Goal: Navigation & Orientation: Find specific page/section

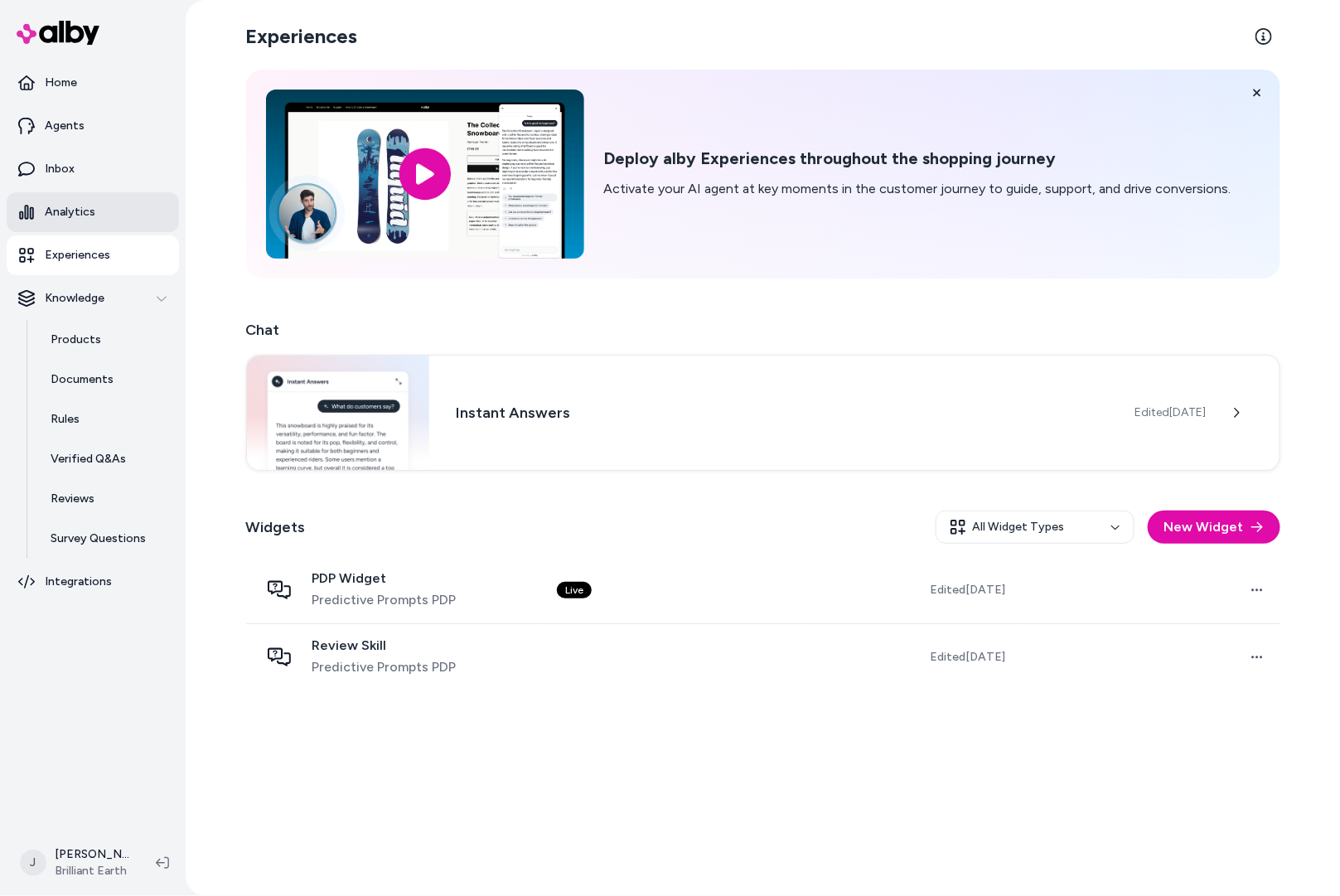
click at [80, 212] on p "Analytics" at bounding box center [70, 213] width 50 height 17
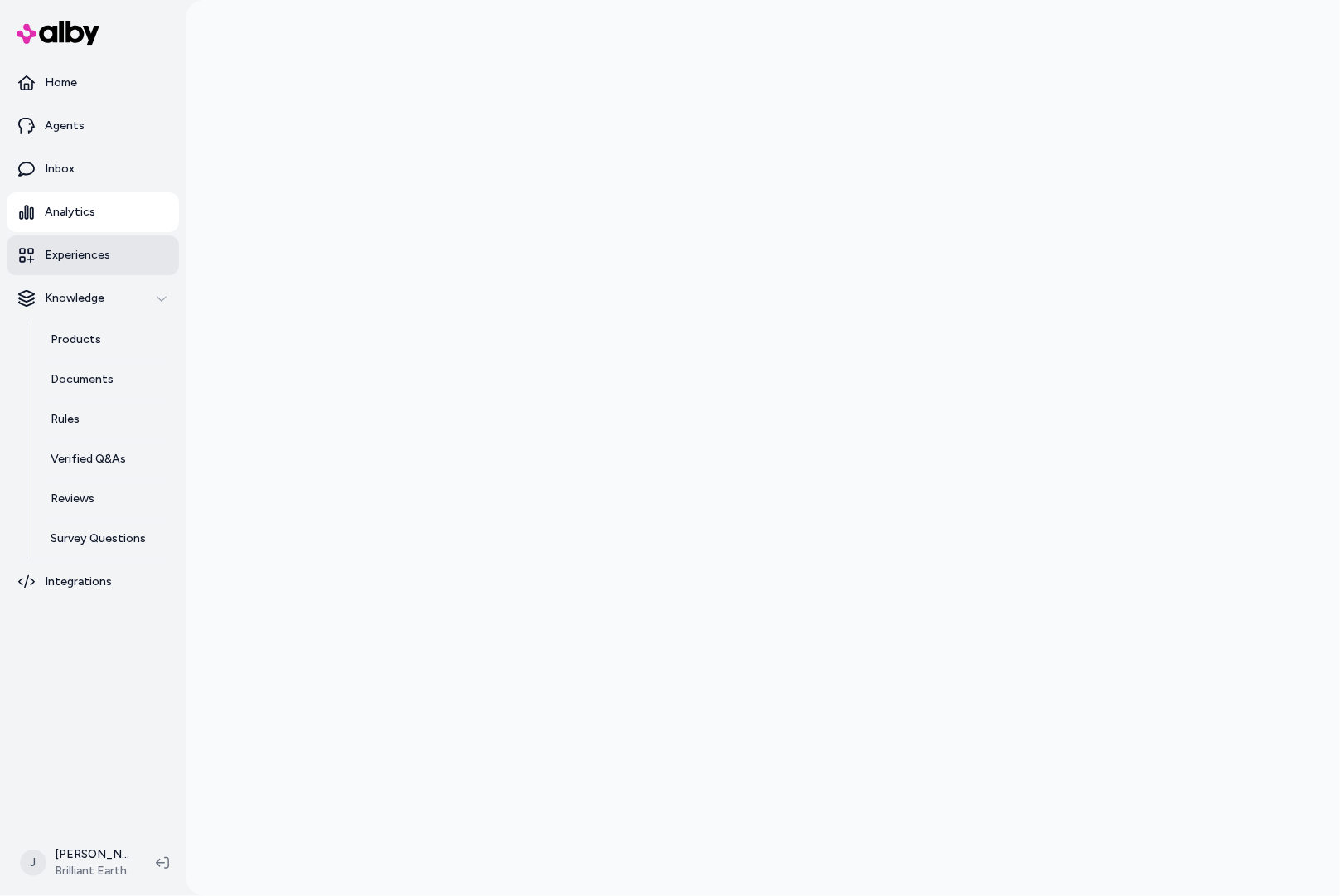
click at [82, 255] on p "Experiences" at bounding box center [77, 255] width 66 height 17
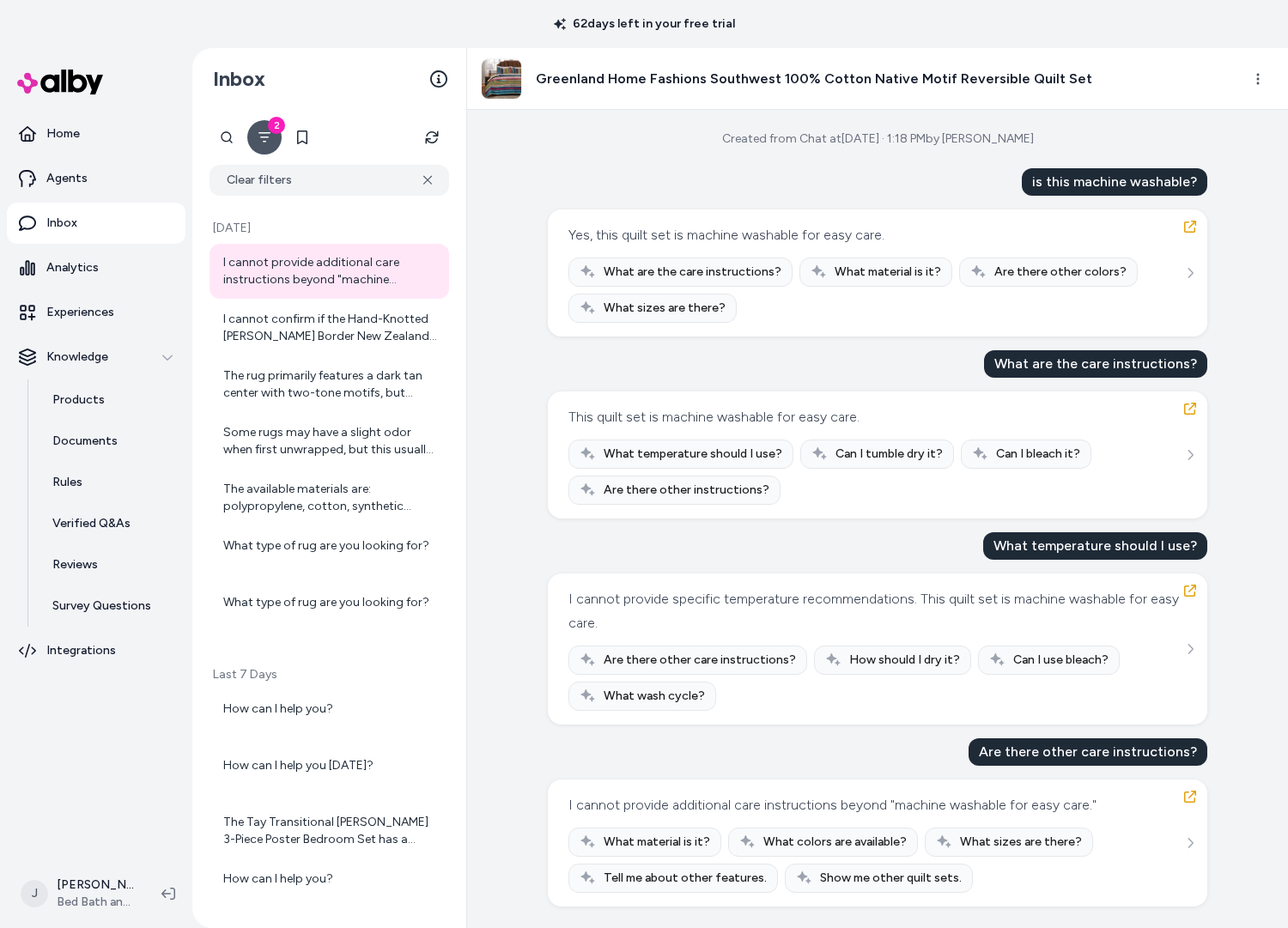
scroll to position [1, 0]
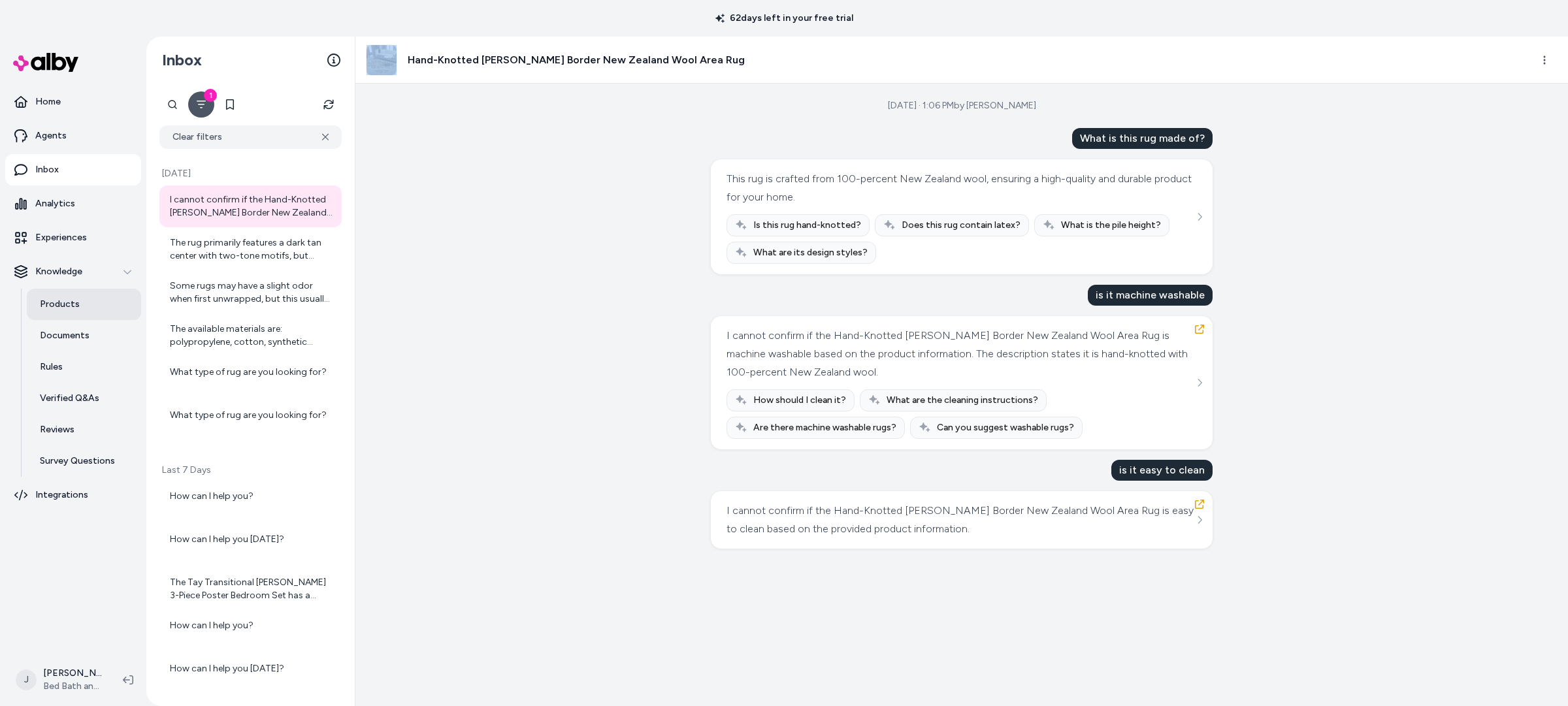
click at [75, 304] on p "Products" at bounding box center [59, 304] width 40 height 13
click at [66, 680] on html "62 days left in your free trial Home Agents Inbox Analytics Experiences Knowled…" at bounding box center [784, 353] width 1568 height 706
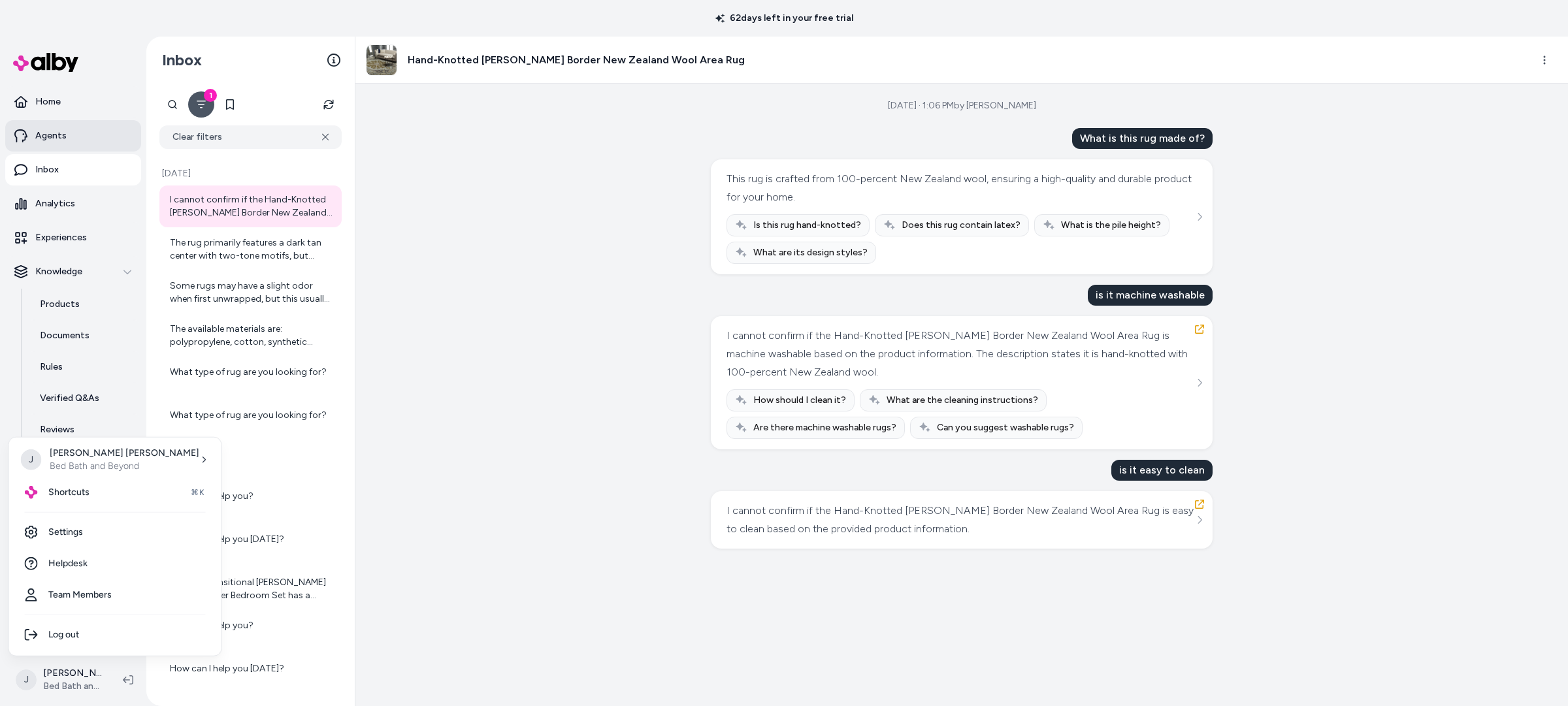
click at [48, 132] on html "62 days left in your free trial Home Agents Inbox Analytics Experiences Knowled…" at bounding box center [784, 353] width 1568 height 706
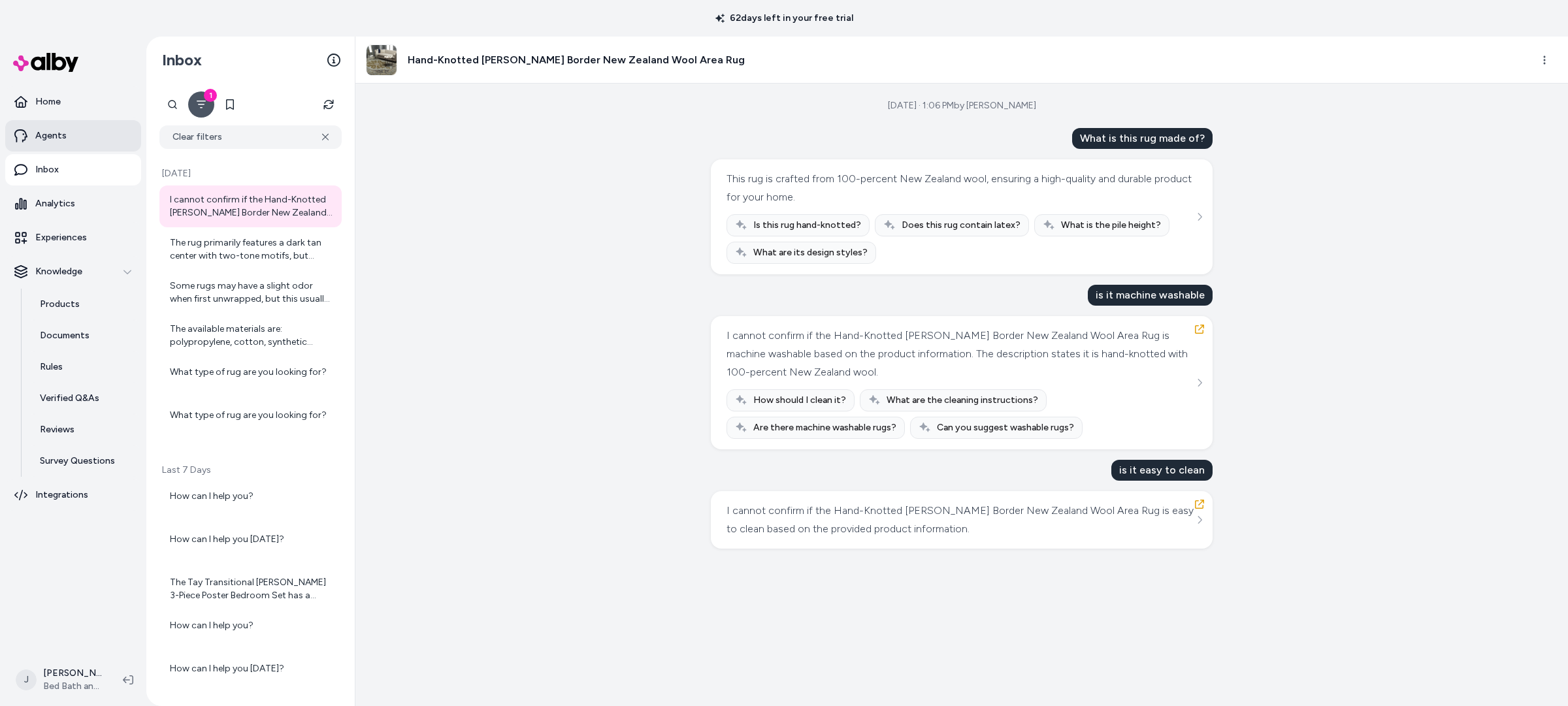
click at [51, 135] on p "Agents" at bounding box center [51, 136] width 31 height 13
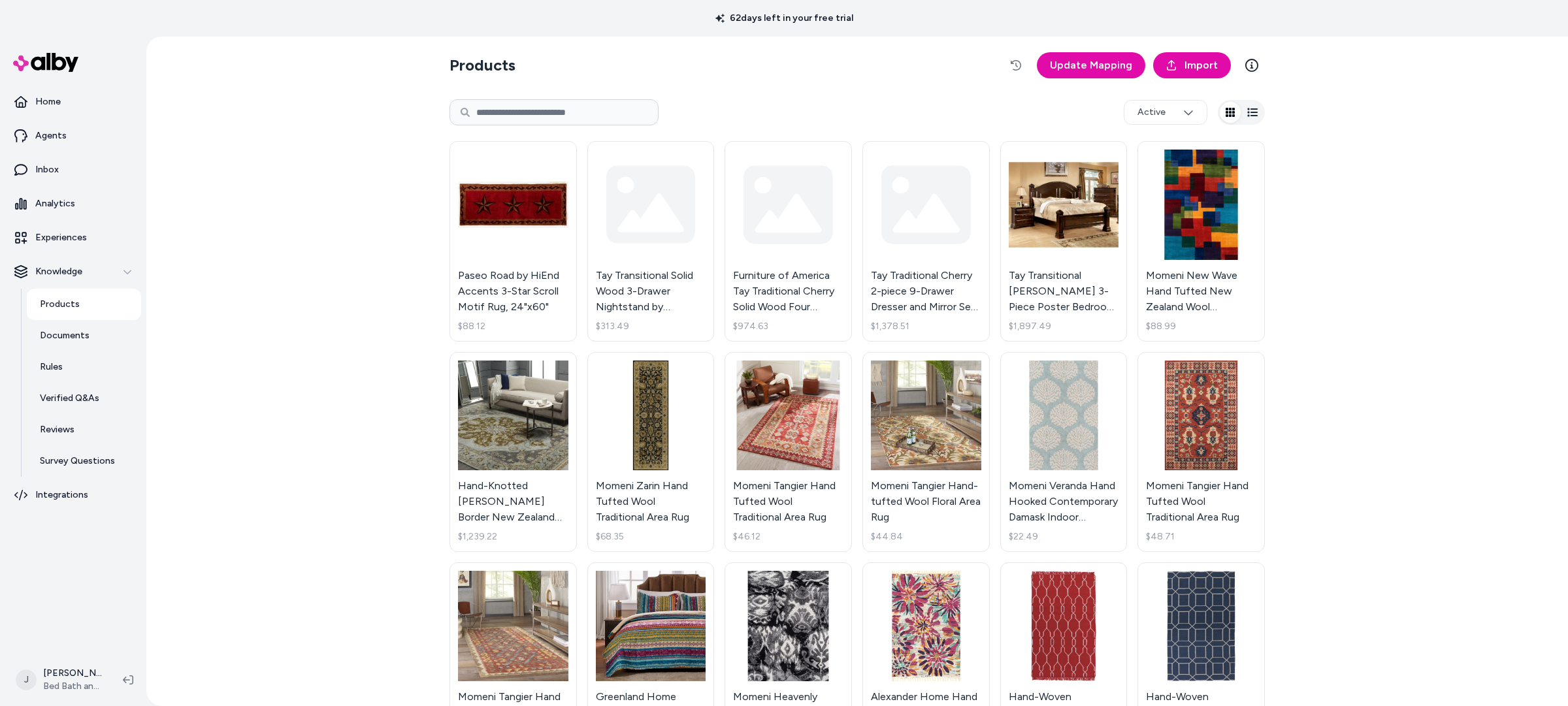
click at [523, 115] on input at bounding box center [554, 113] width 209 height 26
type input "********"
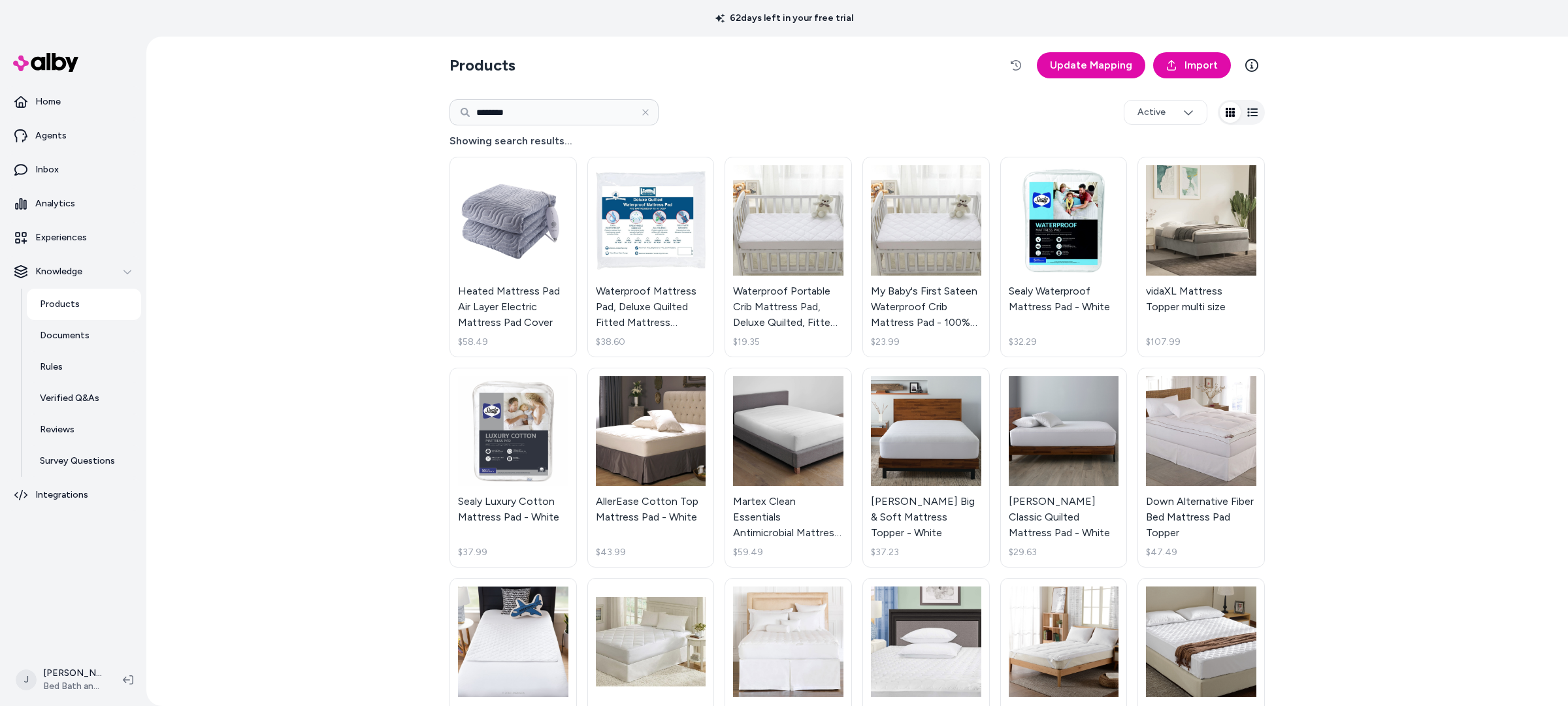
drag, startPoint x: 376, startPoint y: 118, endPoint x: 367, endPoint y: 118, distance: 9.0
click at [367, 118] on div "Products Update Mapping Import ******** Active Showing search results... Heated…" at bounding box center [857, 371] width 1422 height 669
type input "**********"
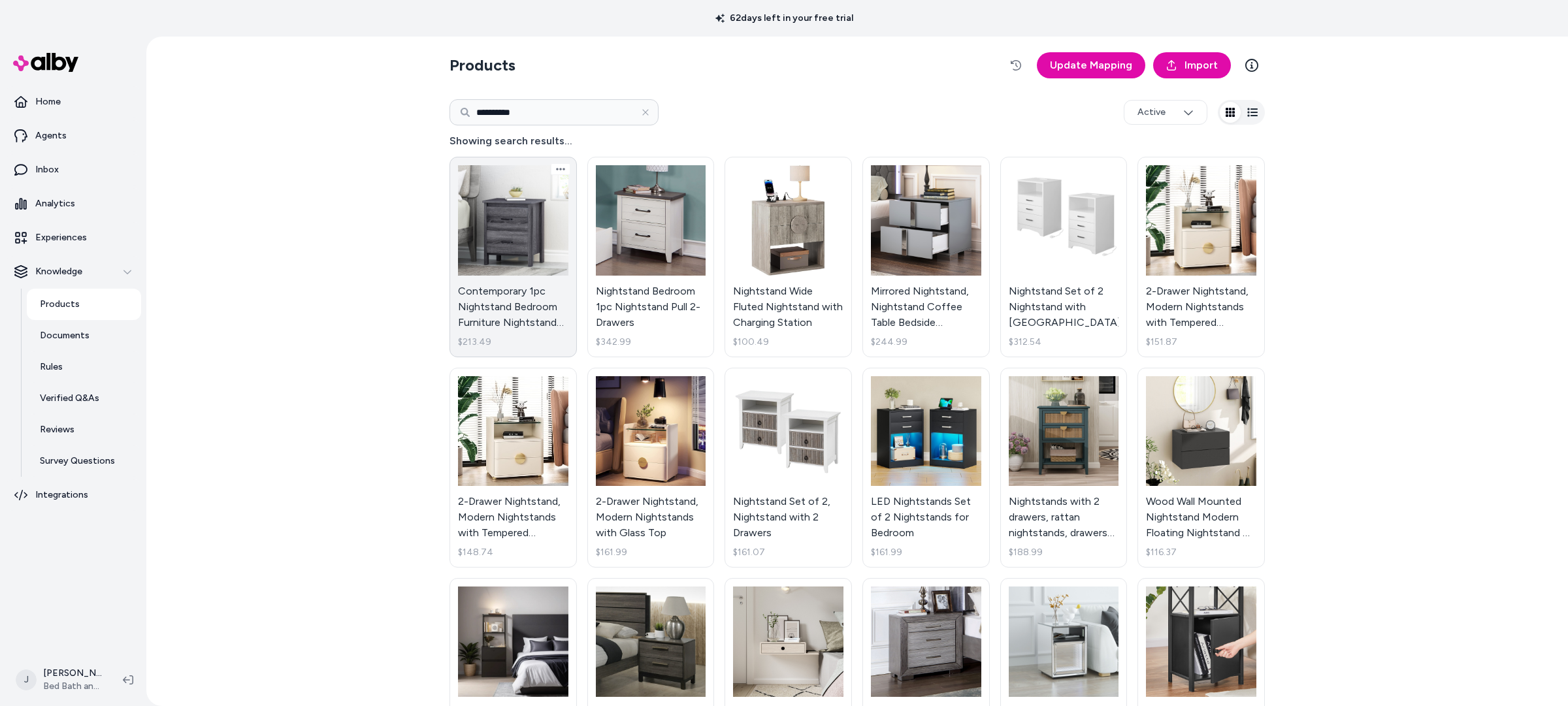
click at [540, 230] on link "Contemporary 1pc Nightstand Bedroom Furniture Nightstand Toolless Assembly Nigh…" at bounding box center [513, 257] width 127 height 200
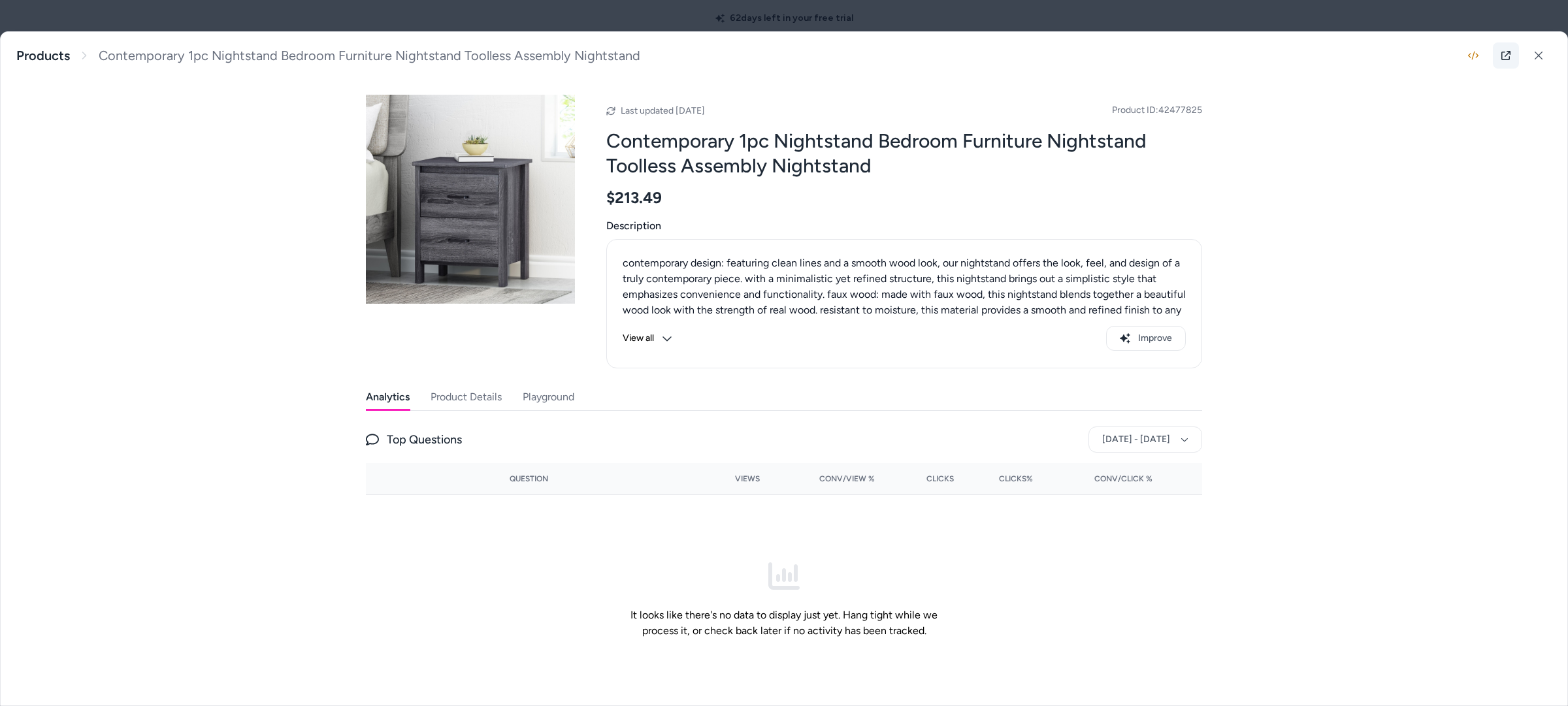
click at [1502, 56] on icon at bounding box center [1506, 56] width 10 height 10
drag, startPoint x: 583, startPoint y: 389, endPoint x: 550, endPoint y: 397, distance: 34.0
click at [581, 389] on div "Analytics Product Details Playground" at bounding box center [784, 397] width 837 height 27
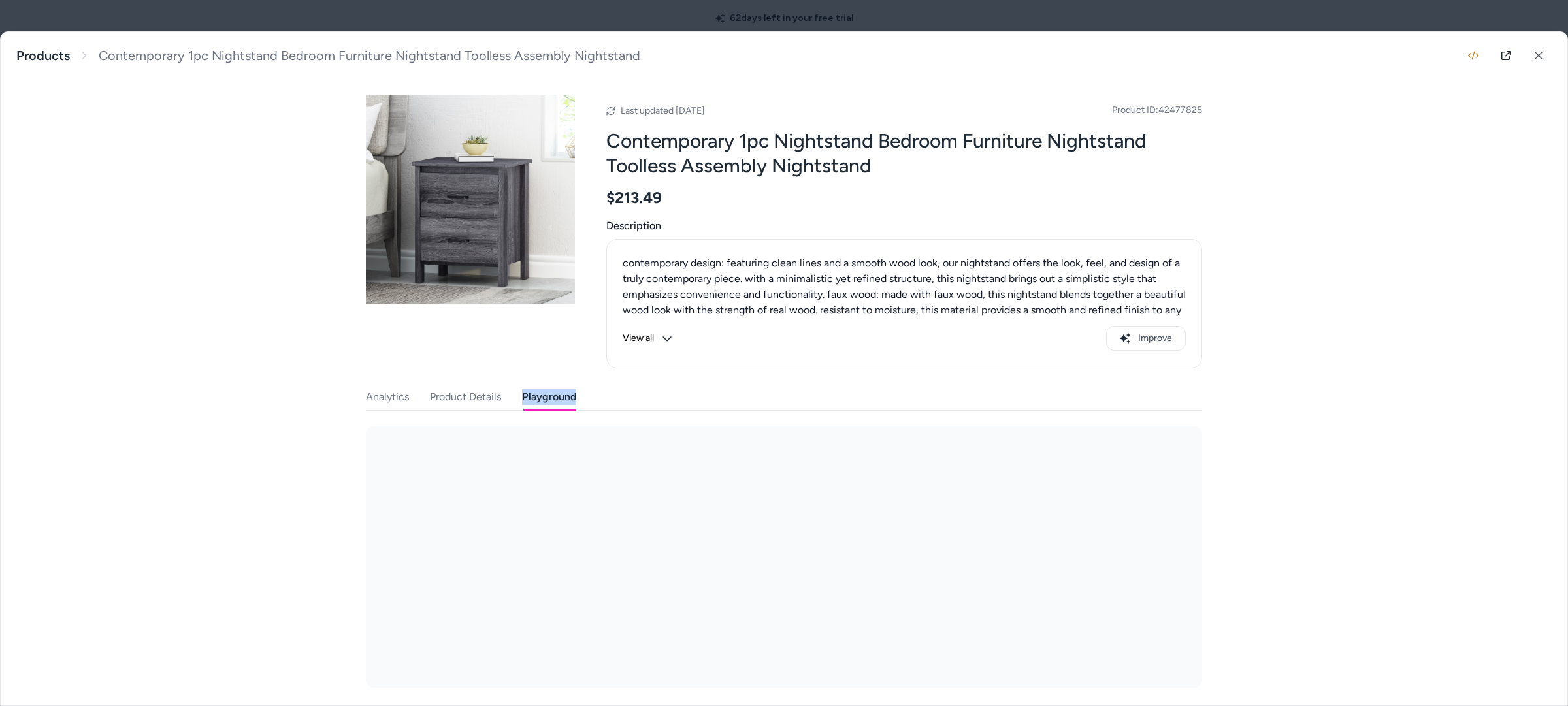
drag, startPoint x: 550, startPoint y: 397, endPoint x: 576, endPoint y: 419, distance: 34.1
click at [552, 397] on button "Playground" at bounding box center [549, 397] width 54 height 26
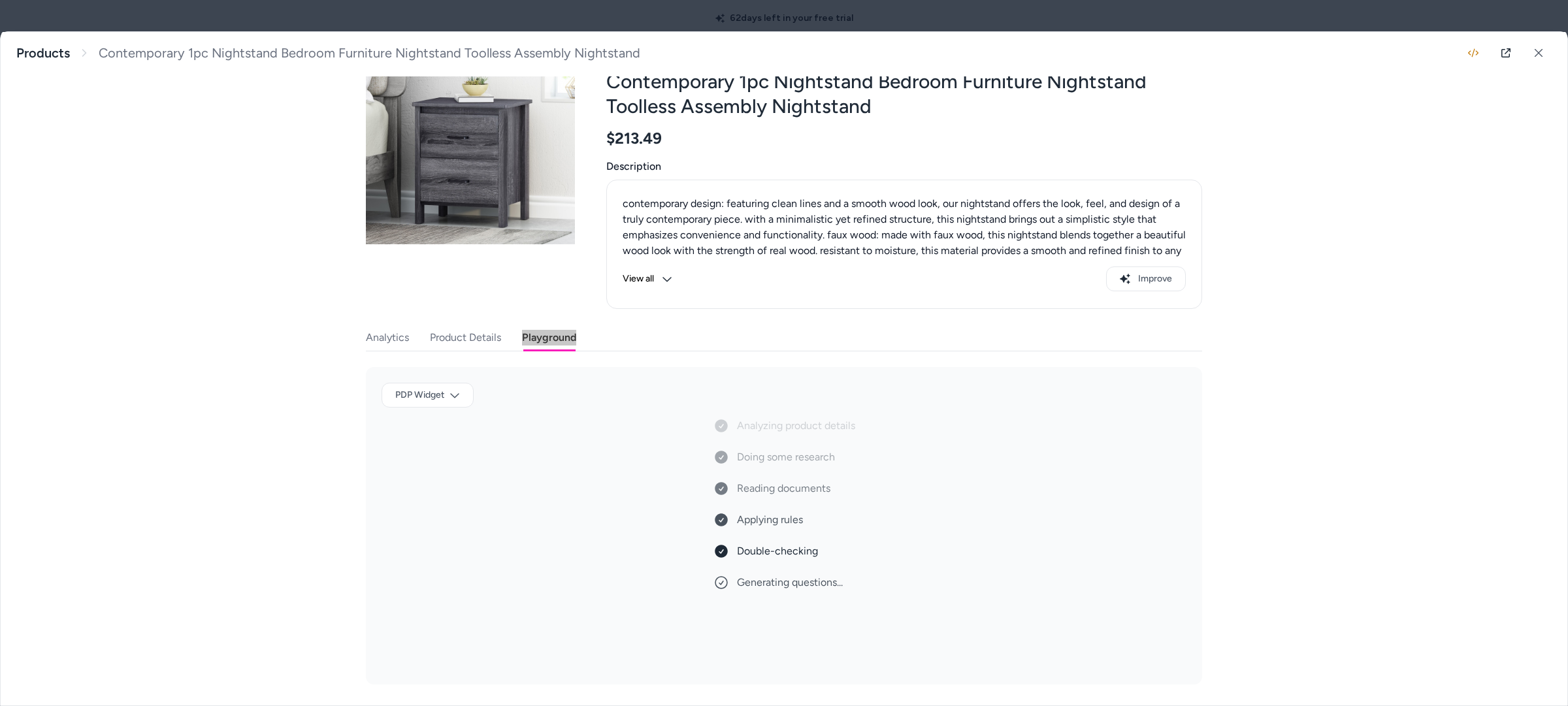
scroll to position [3, 0]
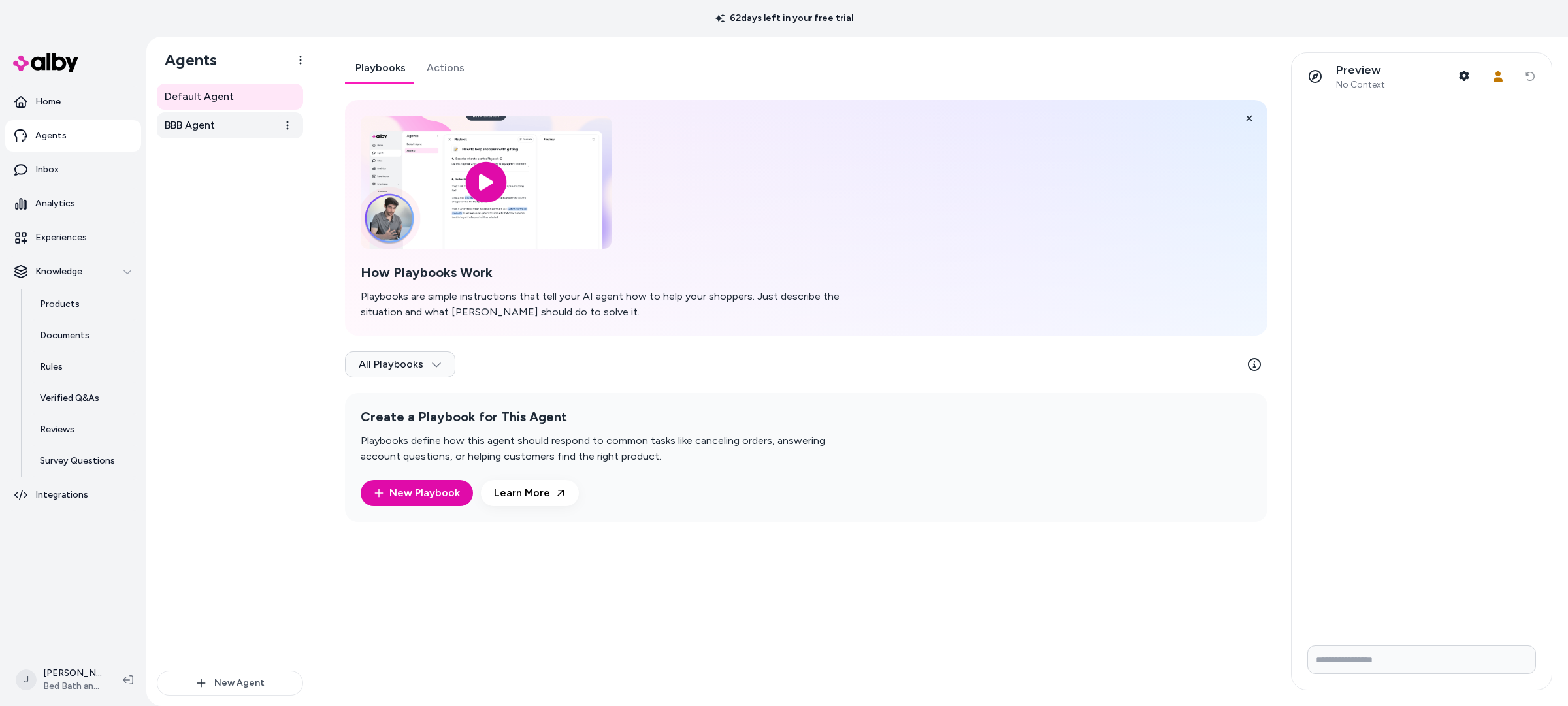
click at [217, 122] on link "BBB Agent" at bounding box center [230, 126] width 146 height 26
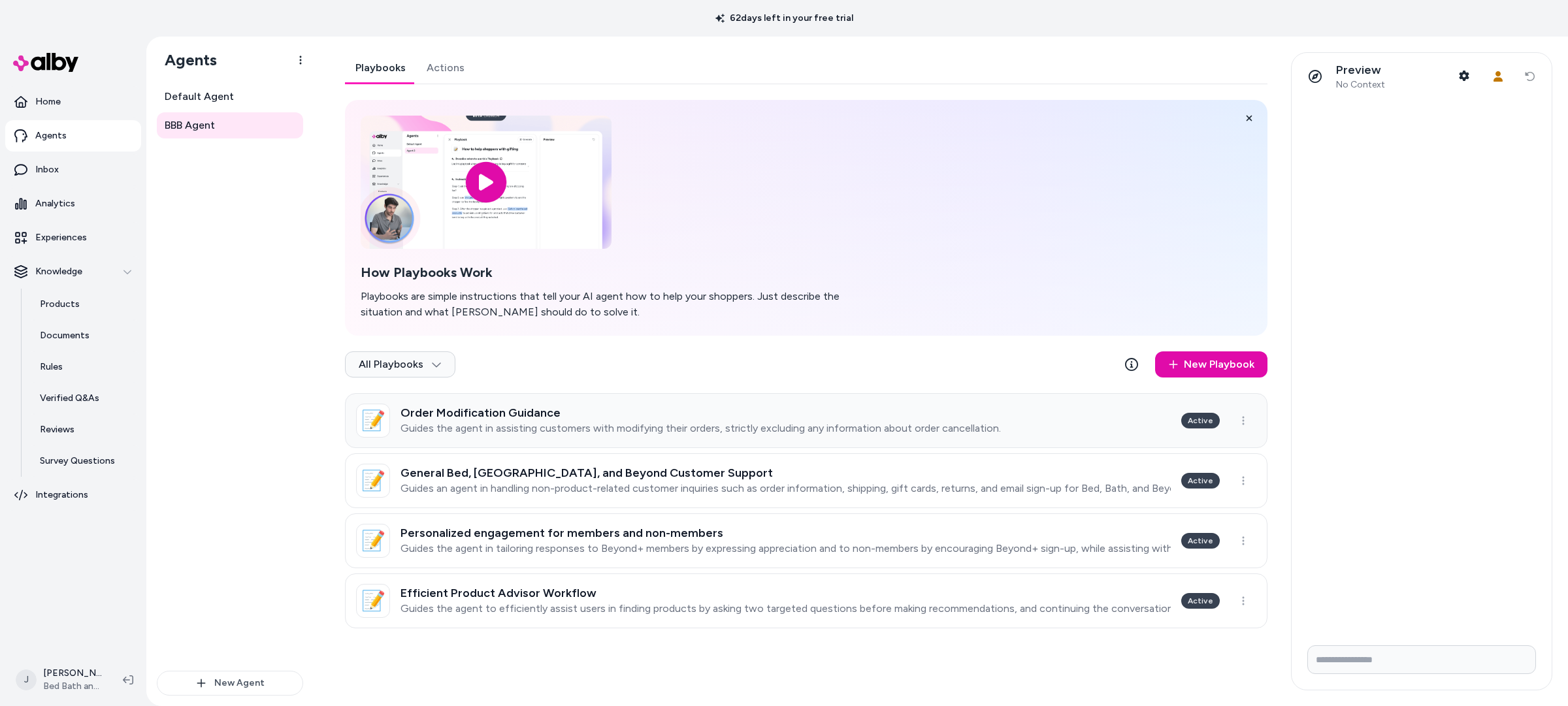
click at [576, 428] on p "Guides the agent in assisting customers with modifying their orders, strictly e…" at bounding box center [701, 429] width 600 height 13
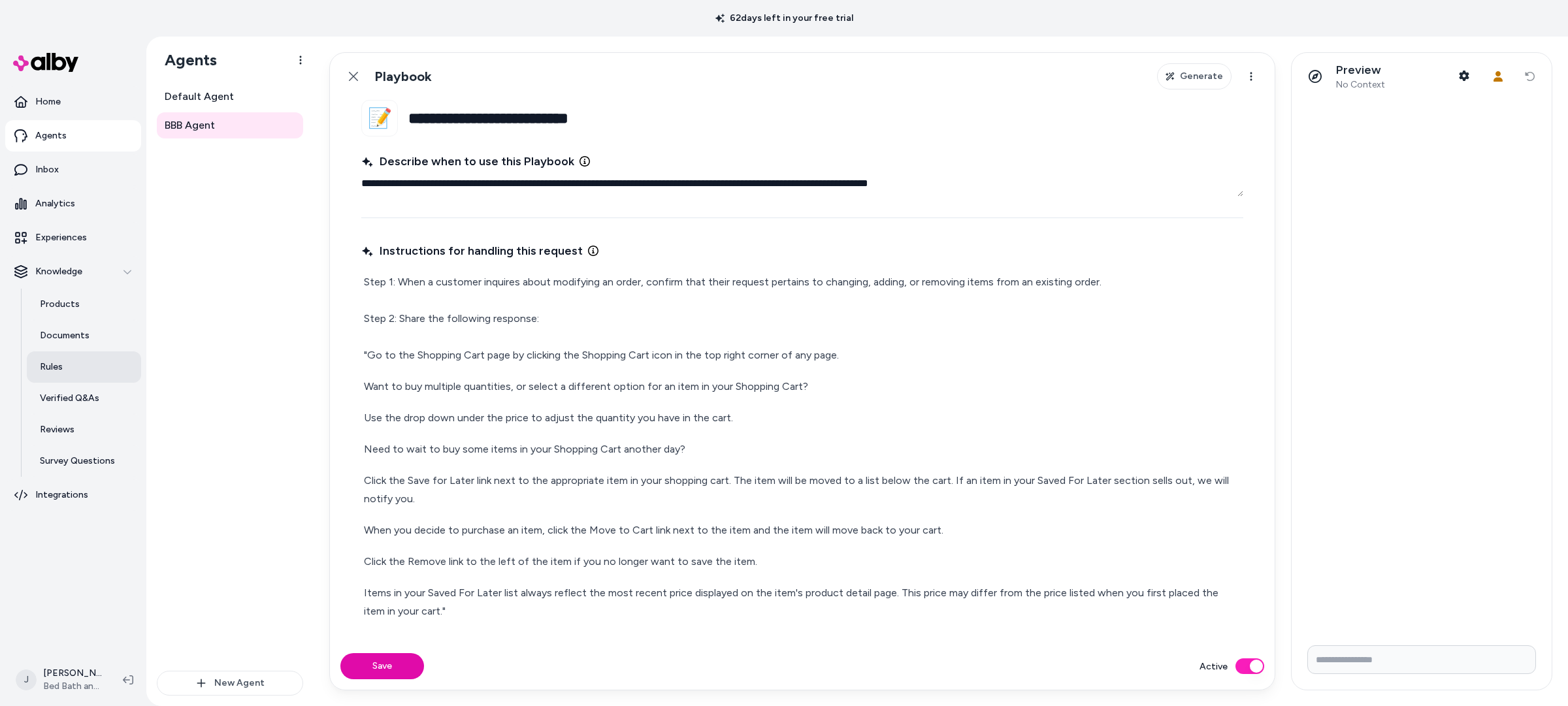
click at [57, 369] on p "Rules" at bounding box center [51, 367] width 23 height 13
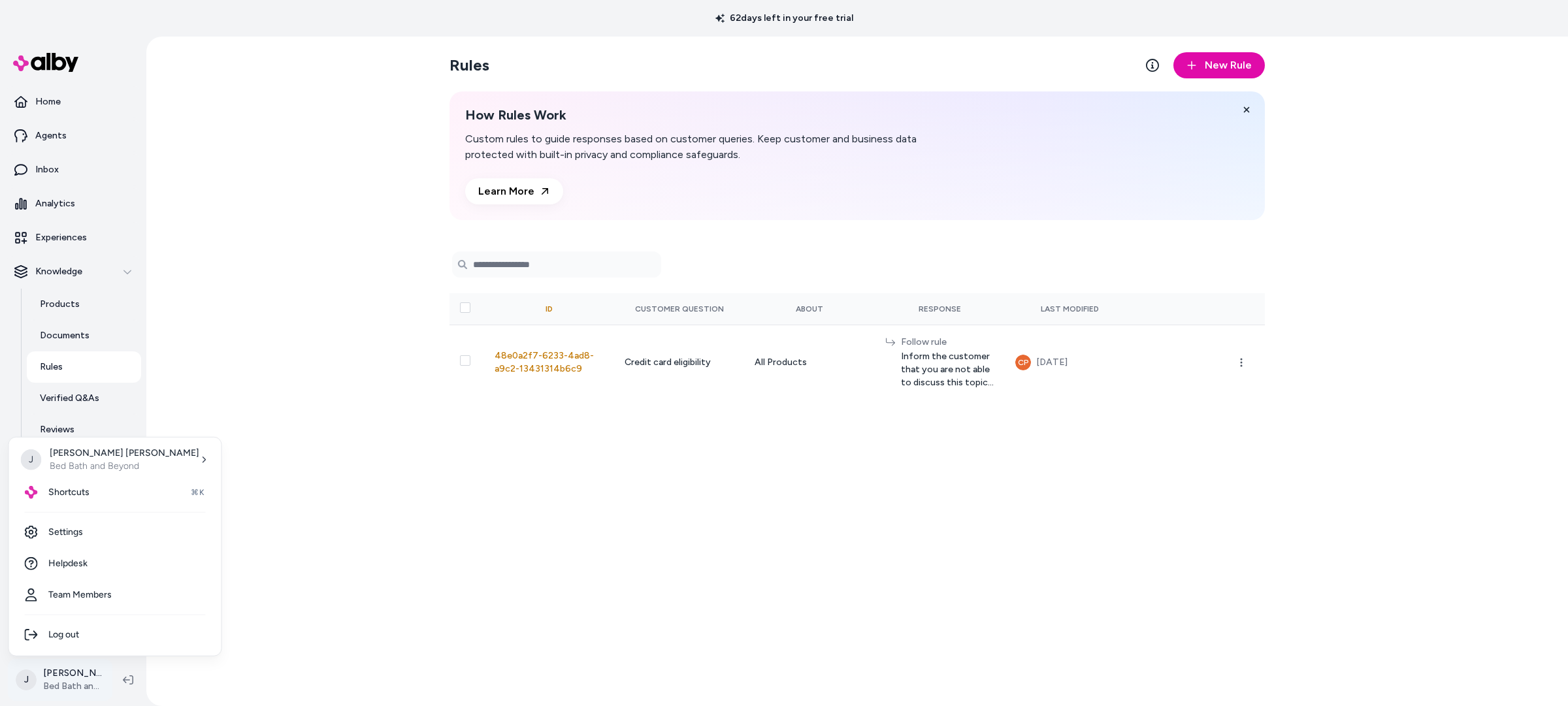
click at [79, 677] on html "62 days left in your free trial Home Agents Inbox Analytics Experiences Knowled…" at bounding box center [784, 353] width 1568 height 706
click at [85, 532] on link "Settings" at bounding box center [116, 532] width 202 height 31
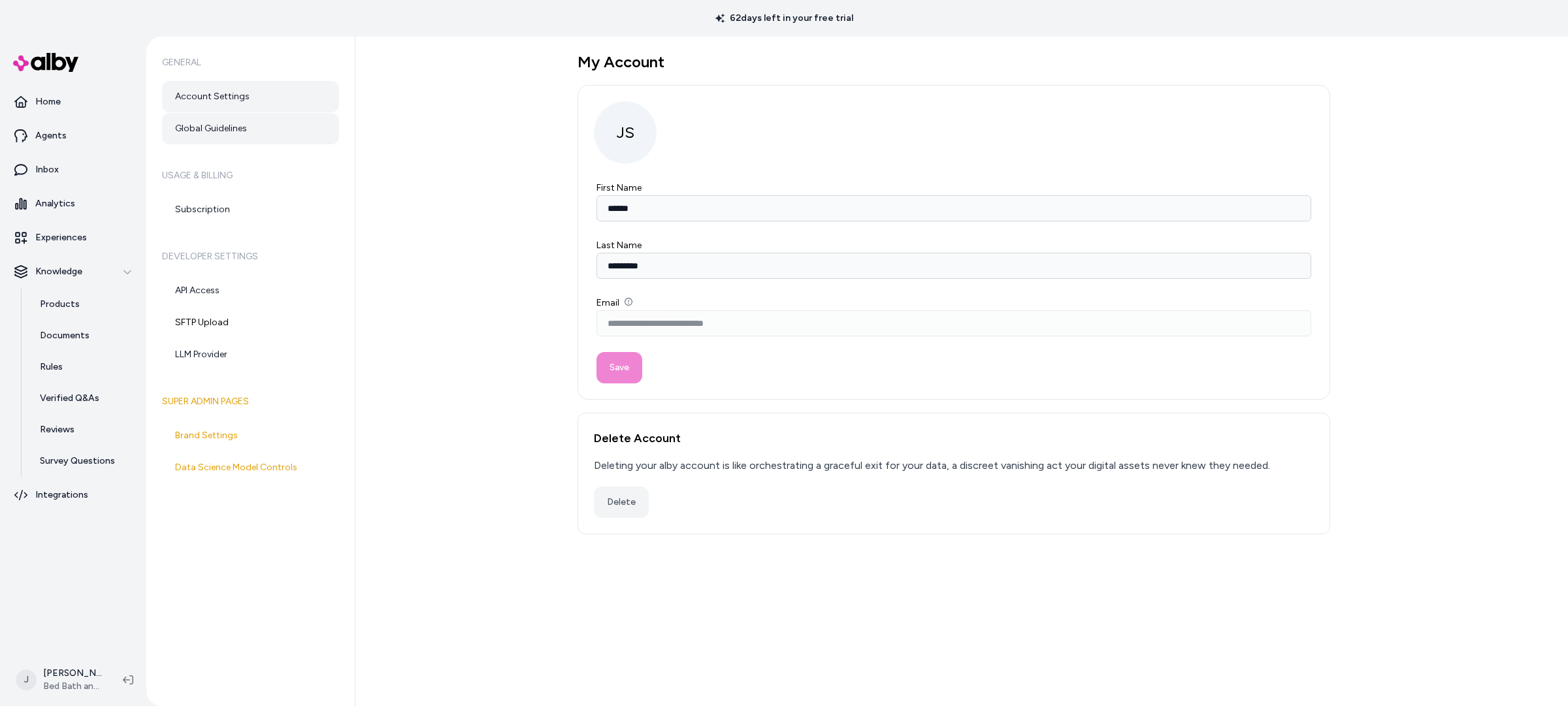
click at [217, 131] on link "Global Guidelines" at bounding box center [250, 128] width 177 height 31
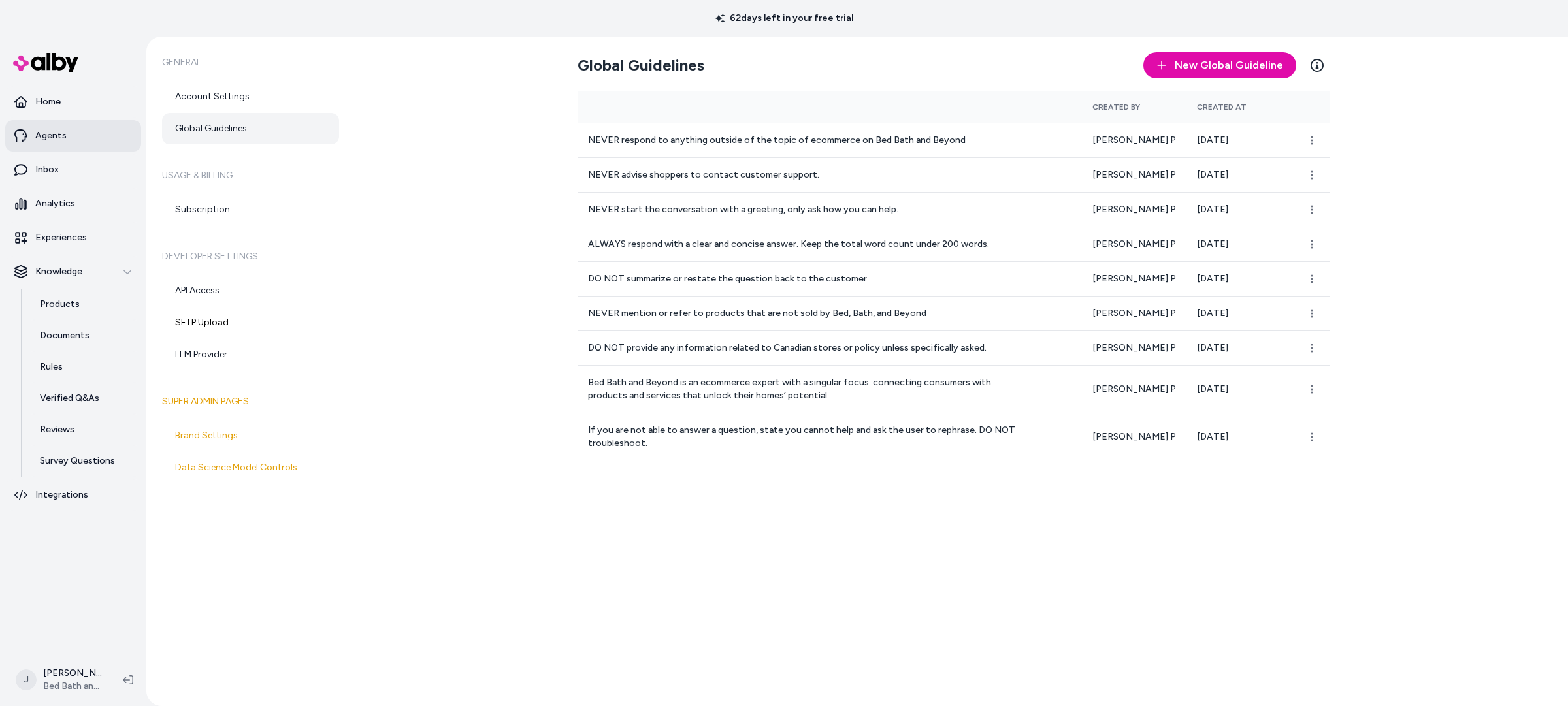
click at [40, 132] on p "Agents" at bounding box center [51, 136] width 31 height 13
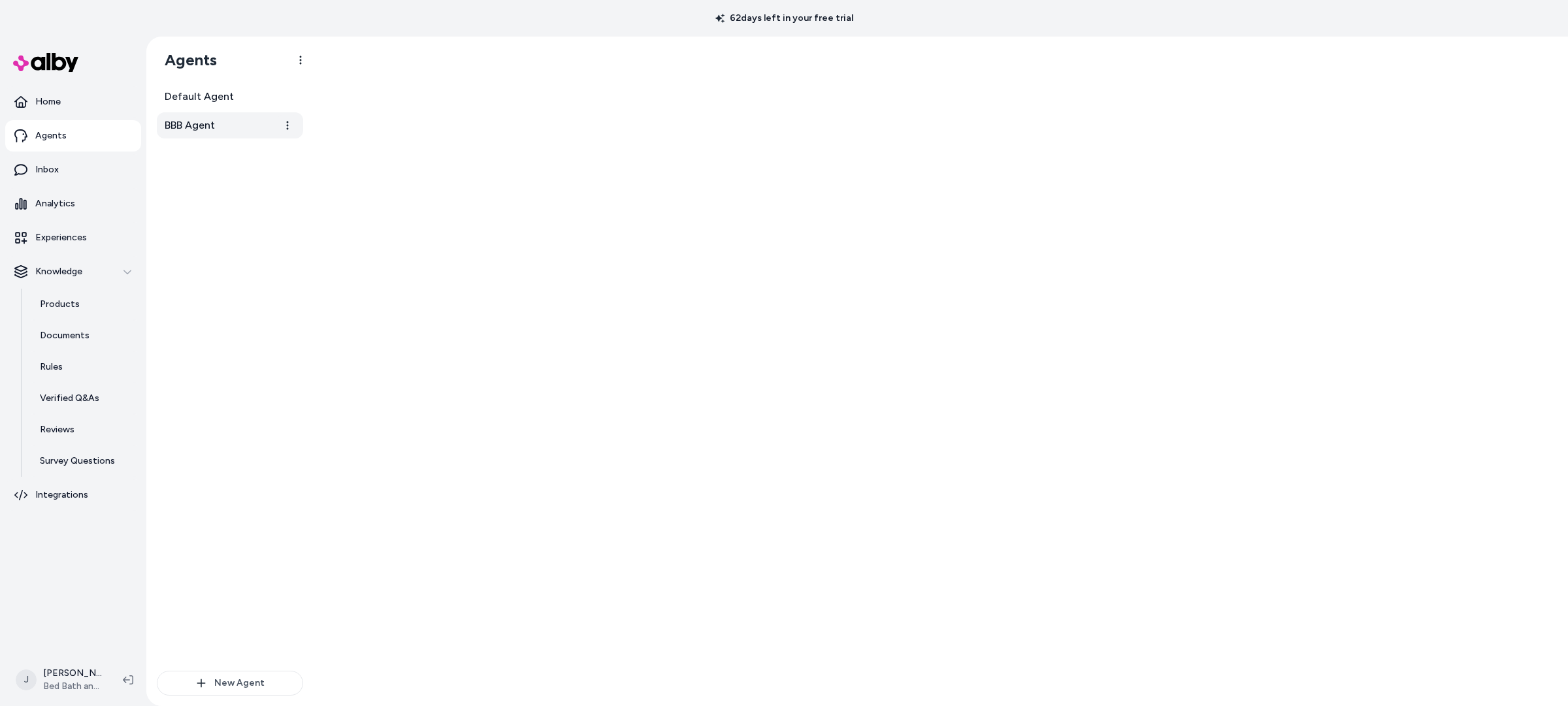
click at [214, 127] on span "BBB Agent" at bounding box center [190, 125] width 51 height 15
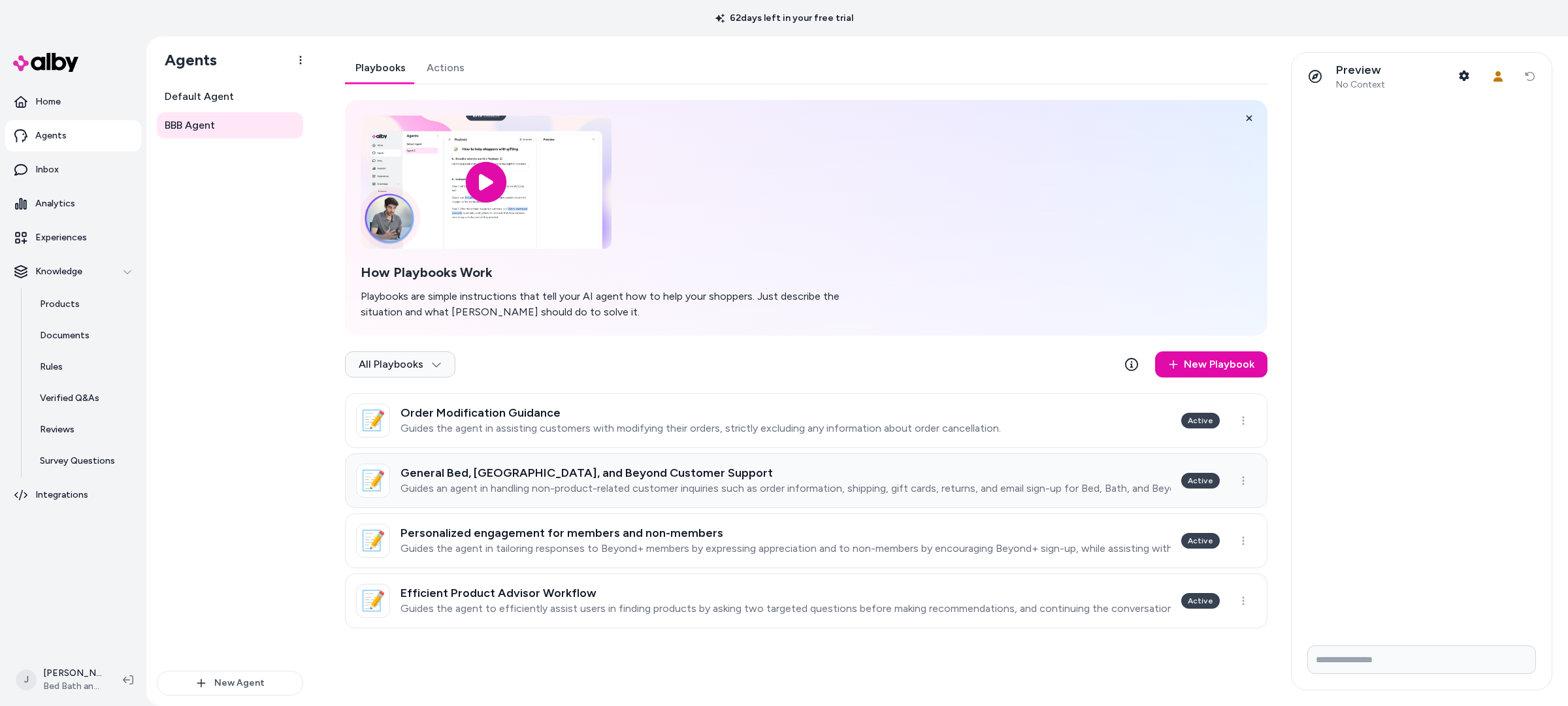
click at [741, 484] on p "Guides an agent in handling non-product-related customer inquiries such as orde…" at bounding box center [785, 489] width 770 height 13
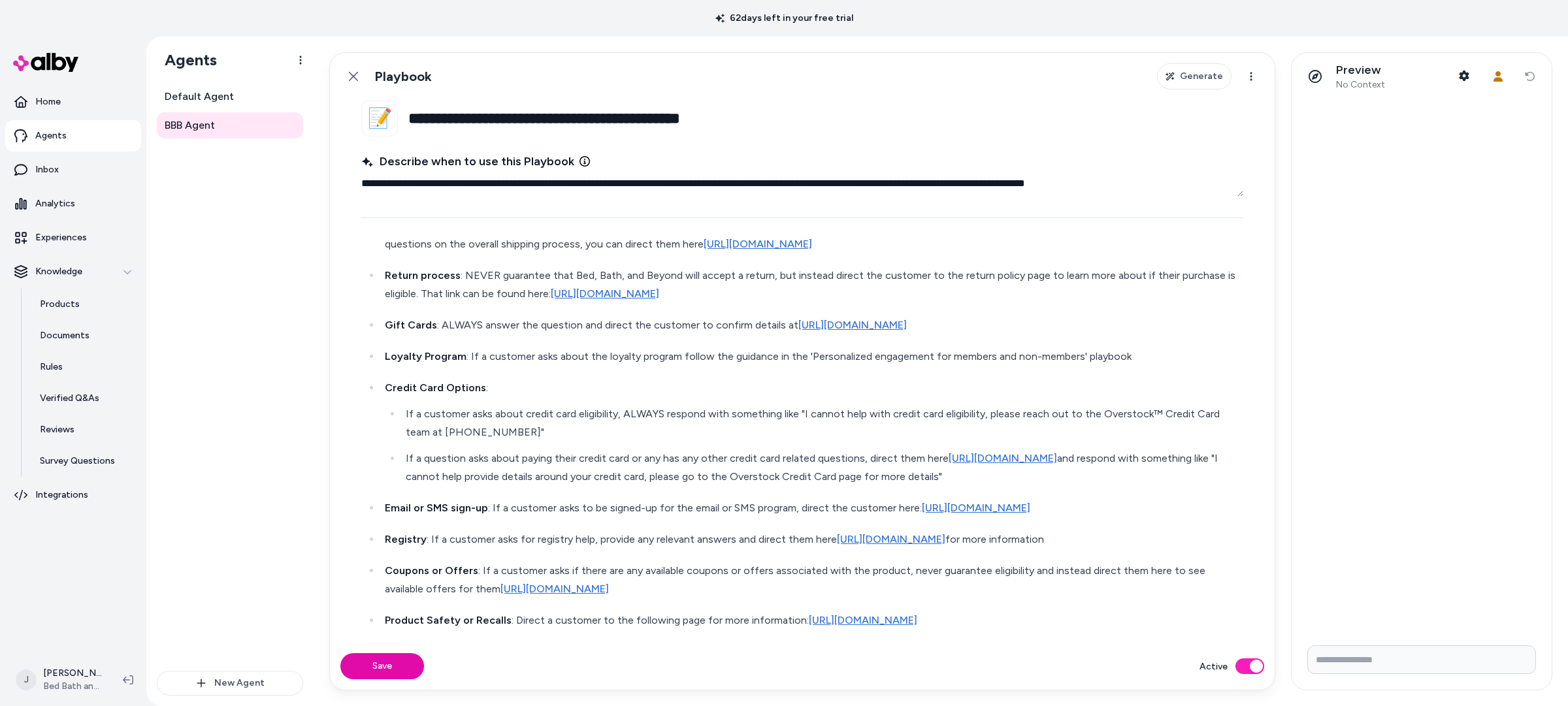
scroll to position [199, 0]
click at [351, 71] on icon at bounding box center [354, 76] width 10 height 10
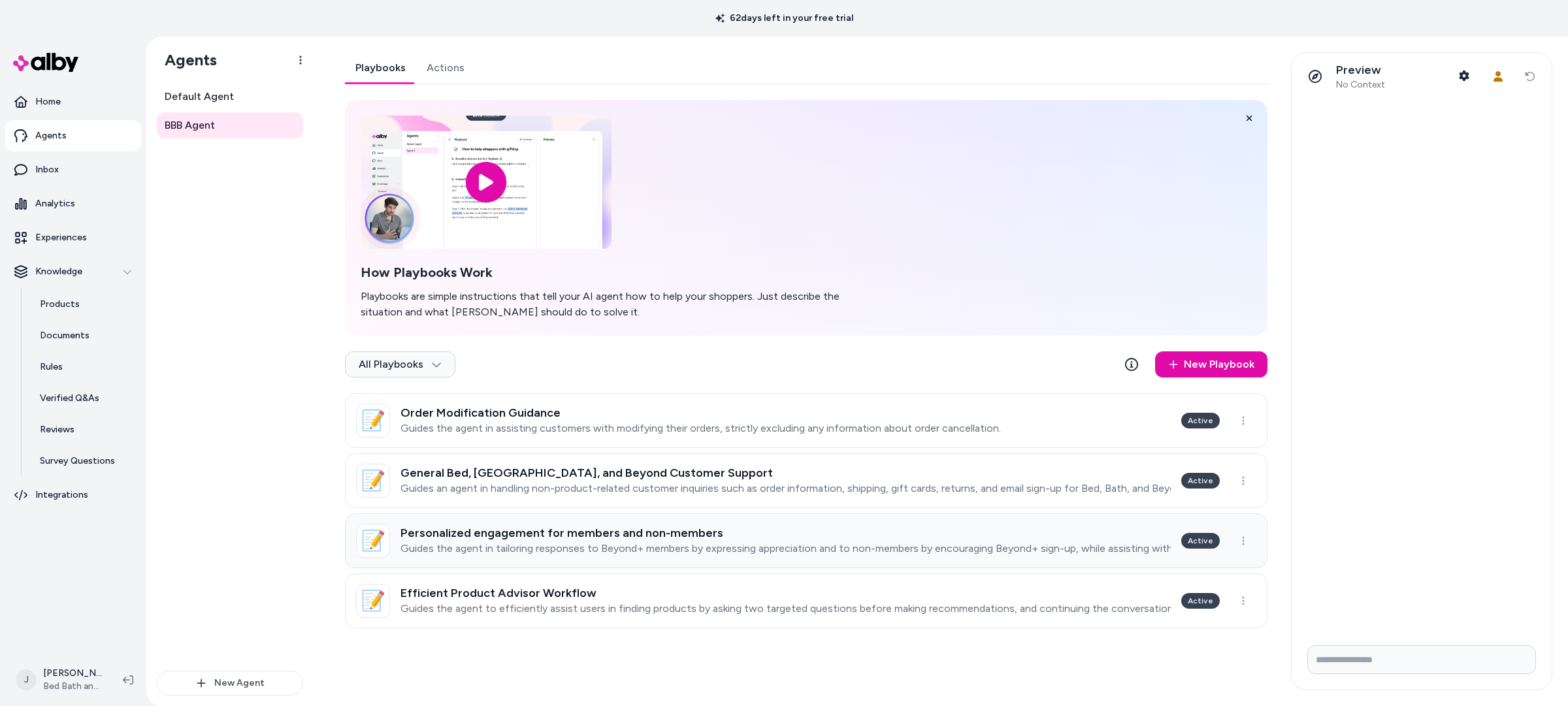
click at [659, 549] on p "Guides the agent in tailoring responses to Beyond+ members by expressing apprec…" at bounding box center [785, 549] width 770 height 13
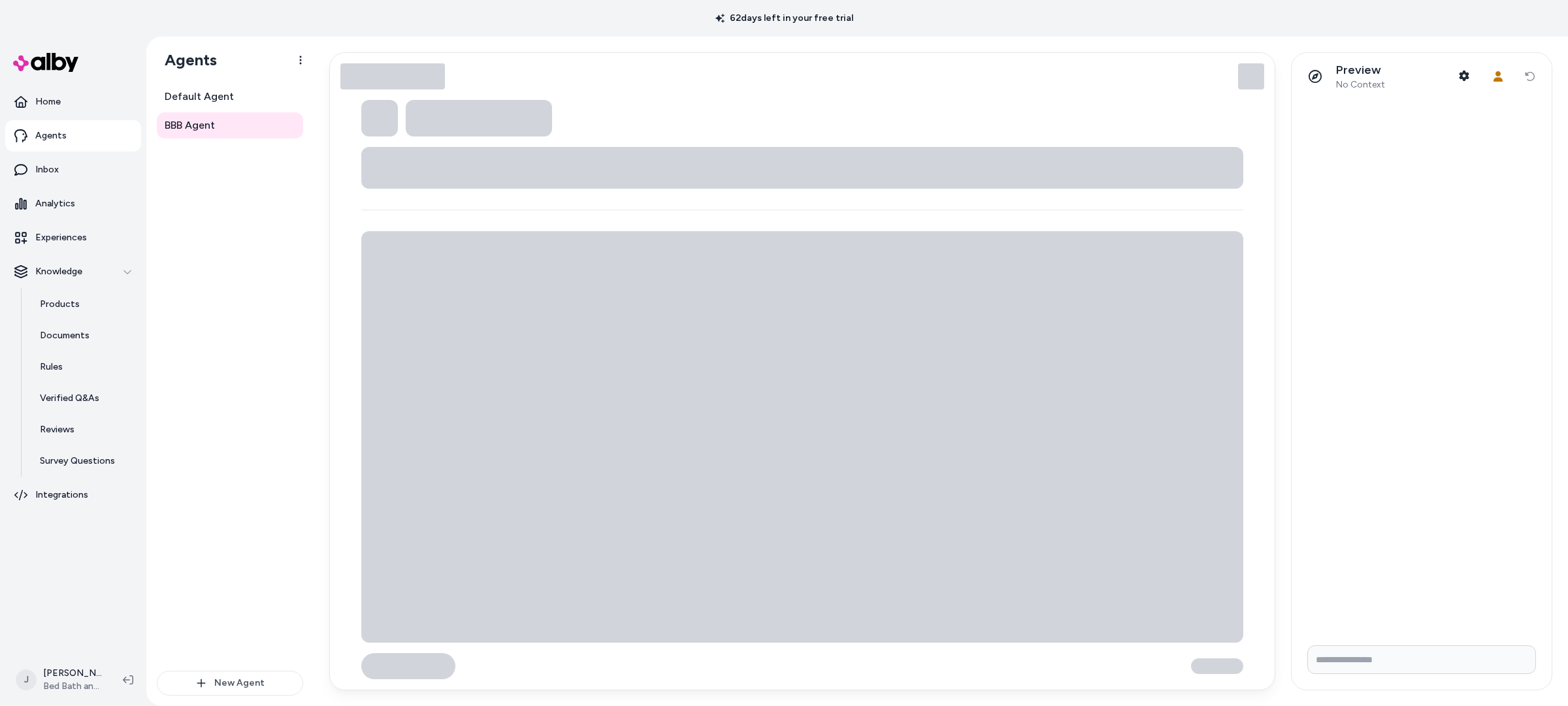
type textarea "*"
